Goal: Task Accomplishment & Management: Manage account settings

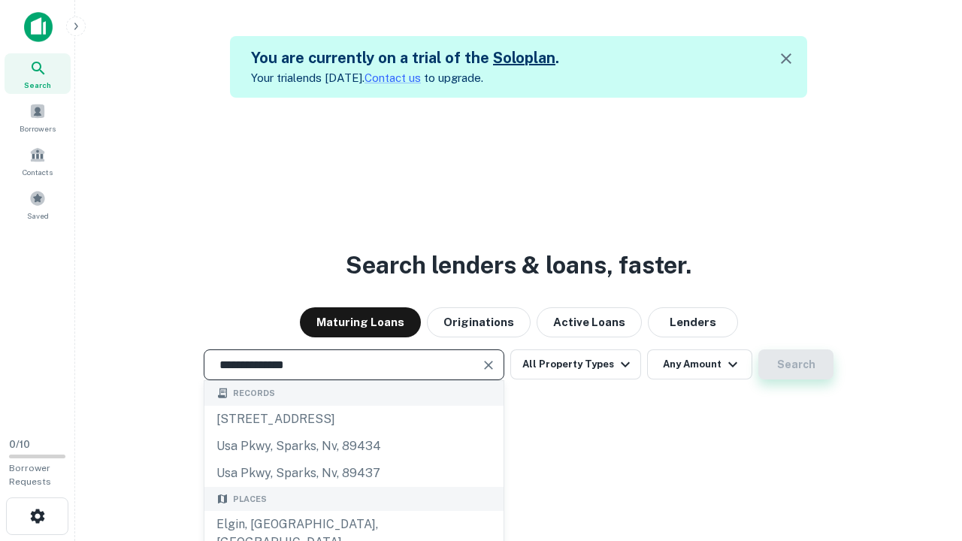
type input "**********"
click at [796, 364] on button "Search" at bounding box center [795, 364] width 75 height 30
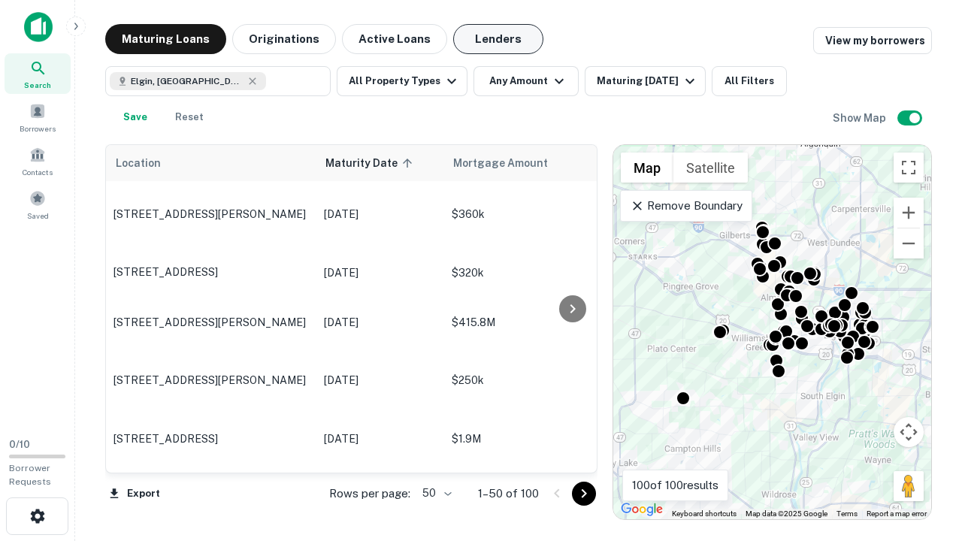
click at [498, 39] on button "Lenders" at bounding box center [498, 39] width 90 height 30
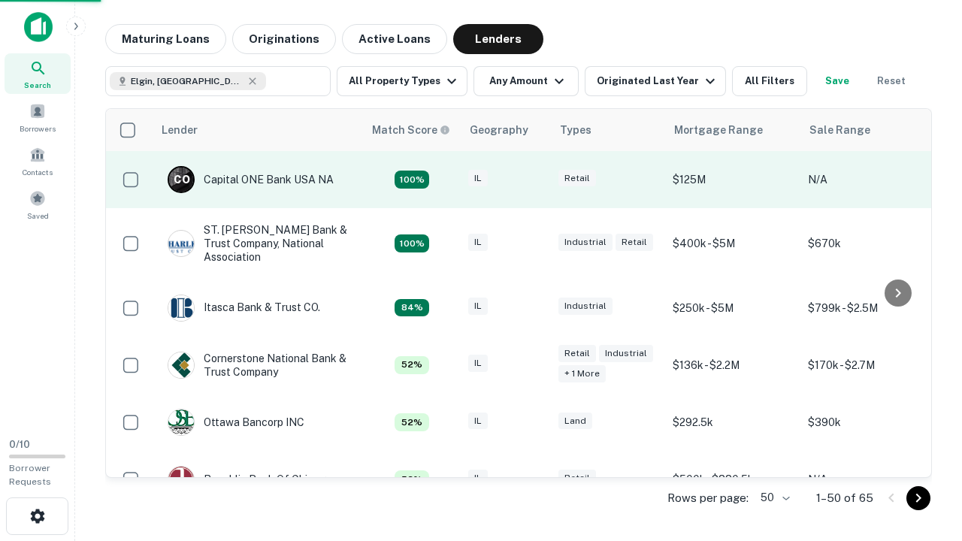
click at [533, 180] on div "IL" at bounding box center [505, 180] width 75 height 20
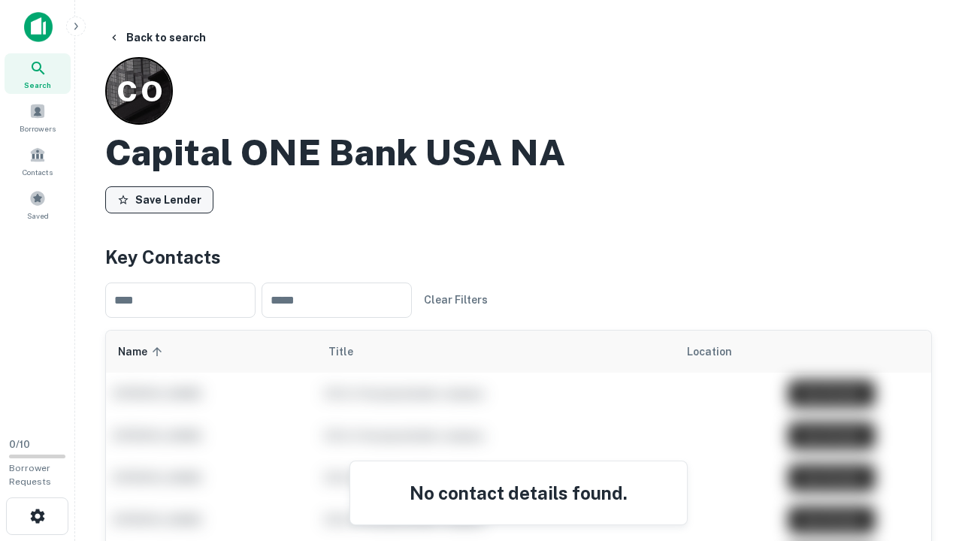
click at [159, 199] on button "Save Lender" at bounding box center [159, 199] width 108 height 27
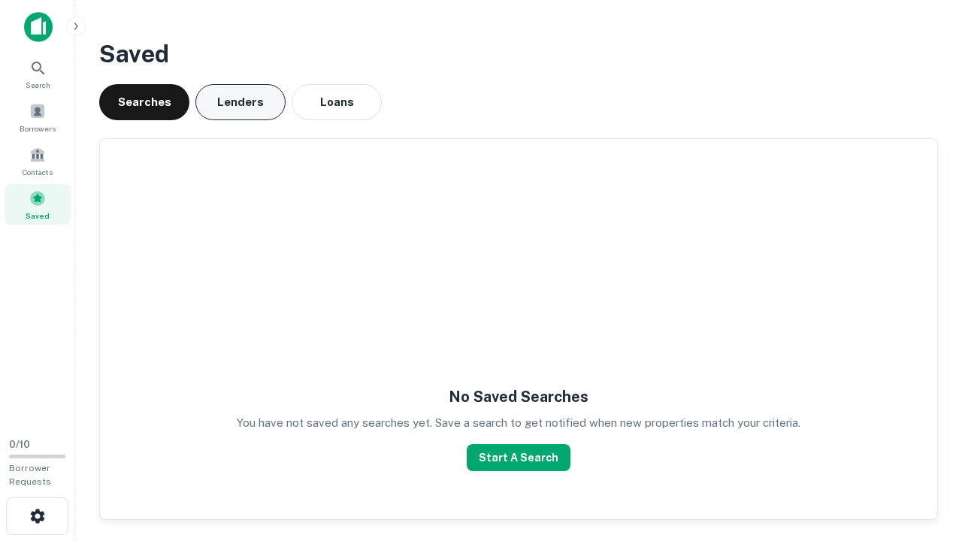
click at [240, 102] on button "Lenders" at bounding box center [240, 102] width 90 height 36
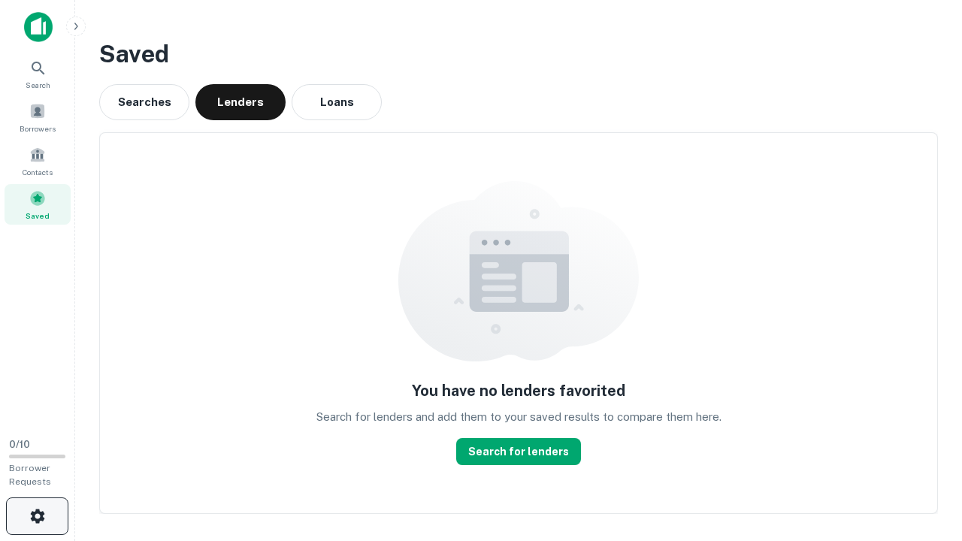
click at [37, 516] on icon "button" at bounding box center [38, 516] width 18 height 18
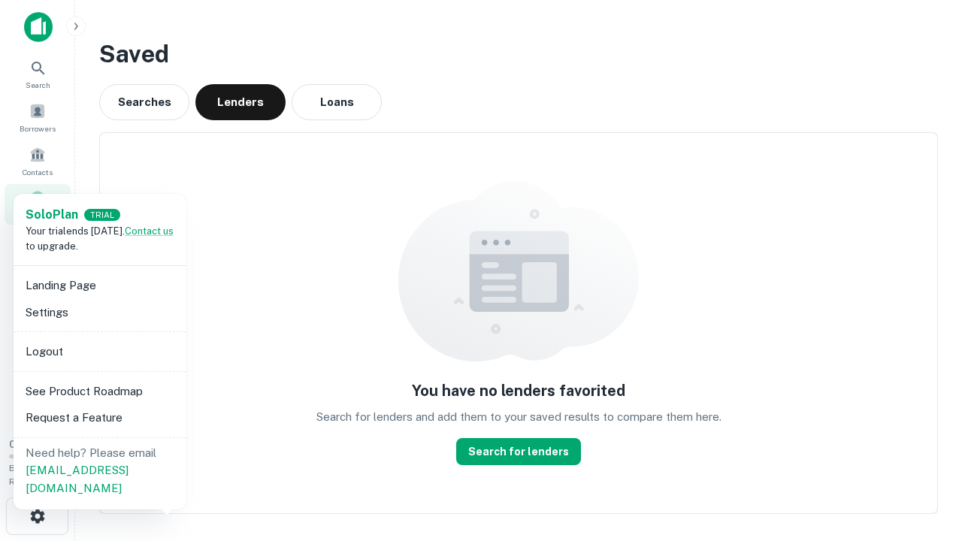
click at [99, 351] on li "Logout" at bounding box center [100, 351] width 161 height 27
